Goal: Task Accomplishment & Management: Manage account settings

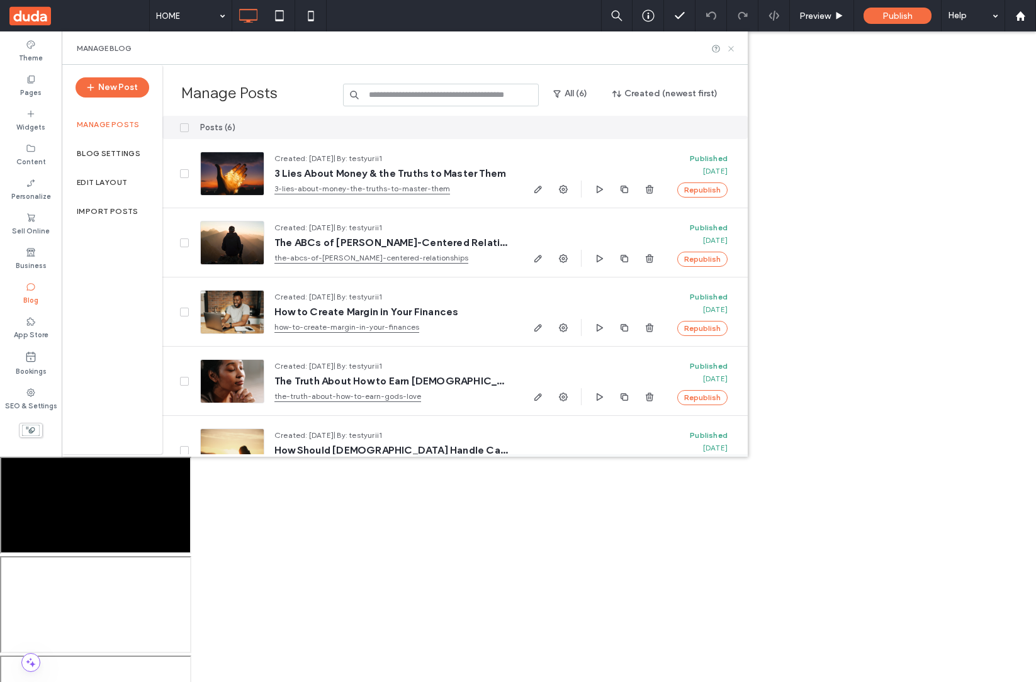
click at [736, 49] on div "Manage Blog" at bounding box center [405, 47] width 686 height 33
click at [731, 49] on icon at bounding box center [730, 48] width 9 height 9
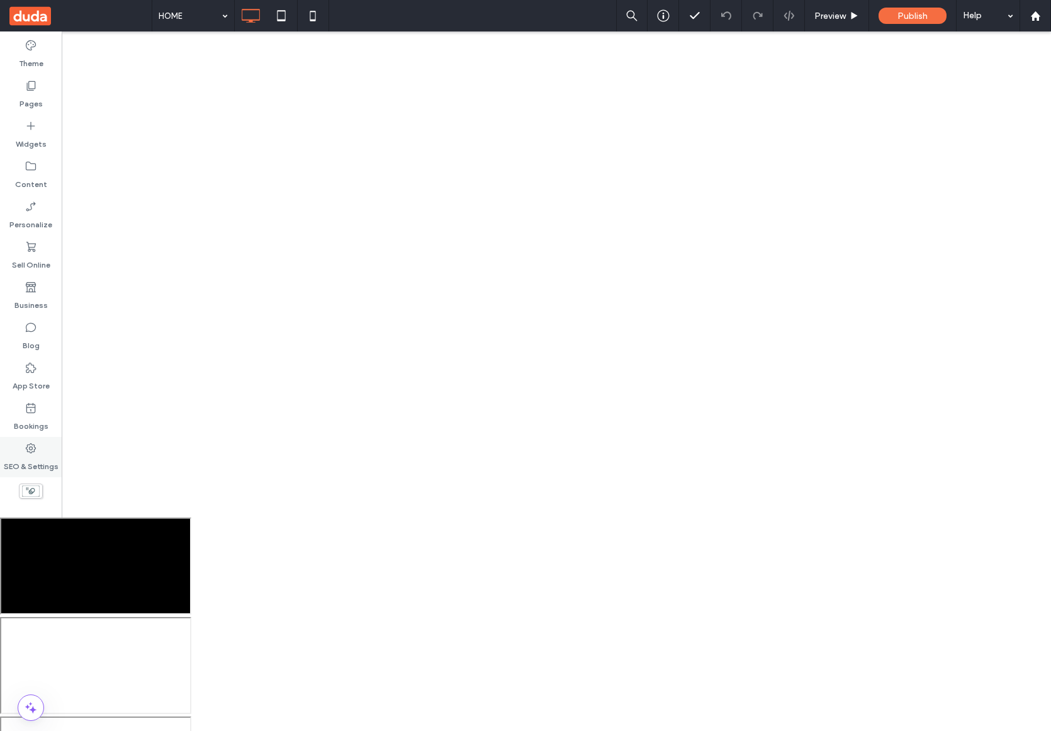
click at [30, 462] on label "SEO & Settings" at bounding box center [31, 463] width 55 height 18
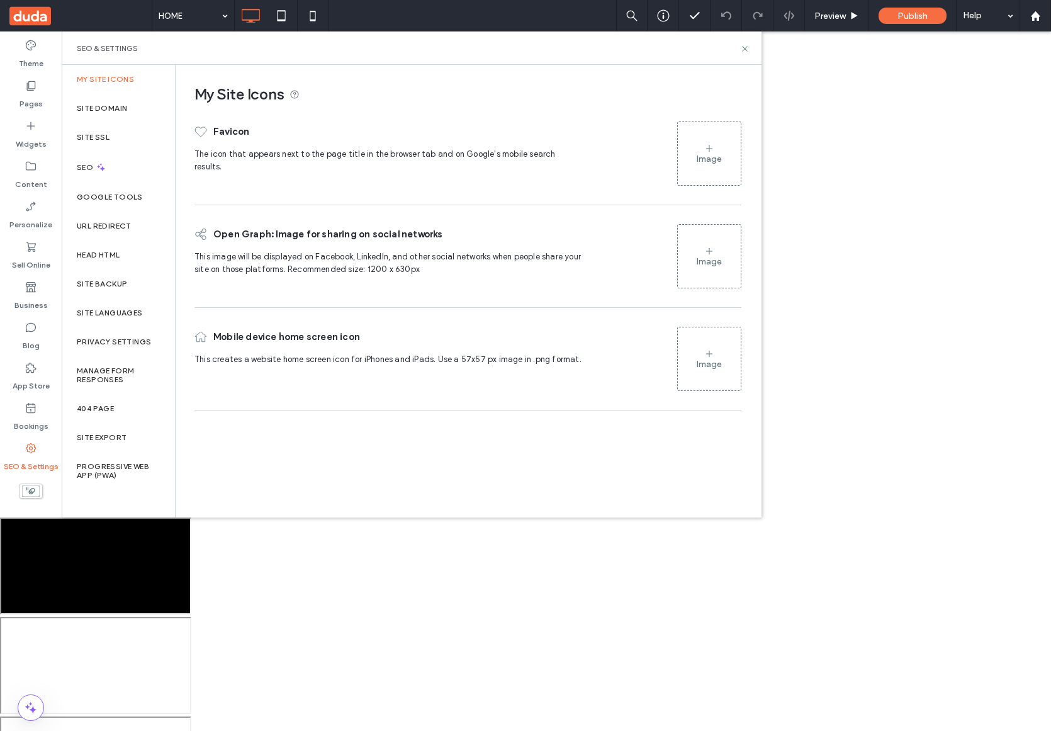
drag, startPoint x: 749, startPoint y: 51, endPoint x: 758, endPoint y: 47, distance: 9.6
click at [752, 51] on div "SEO & Settings" at bounding box center [412, 47] width 700 height 33
drag, startPoint x: 746, startPoint y: 55, endPoint x: 747, endPoint y: 41, distance: 13.9
click at [747, 41] on div "SEO & Settings" at bounding box center [412, 47] width 700 height 33
click at [746, 47] on use at bounding box center [744, 48] width 5 height 5
